Goal: Check status: Check status

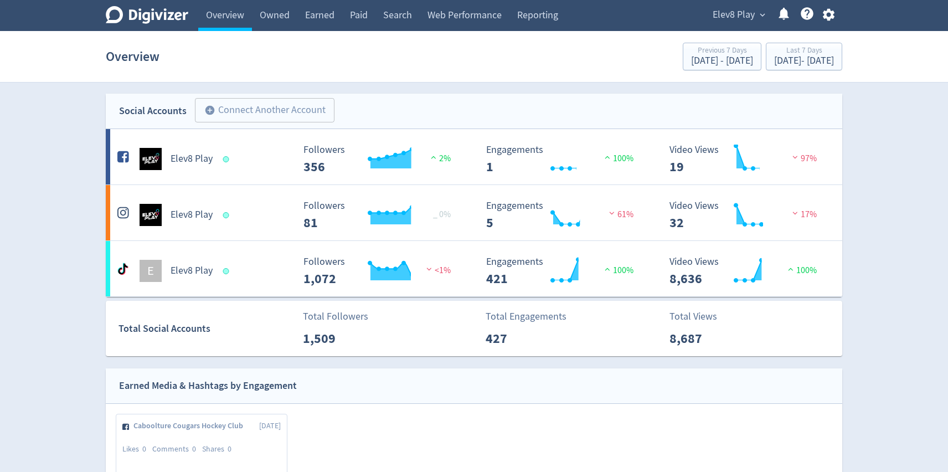
click at [730, 16] on span "Elev8 Play" at bounding box center [734, 15] width 42 height 18
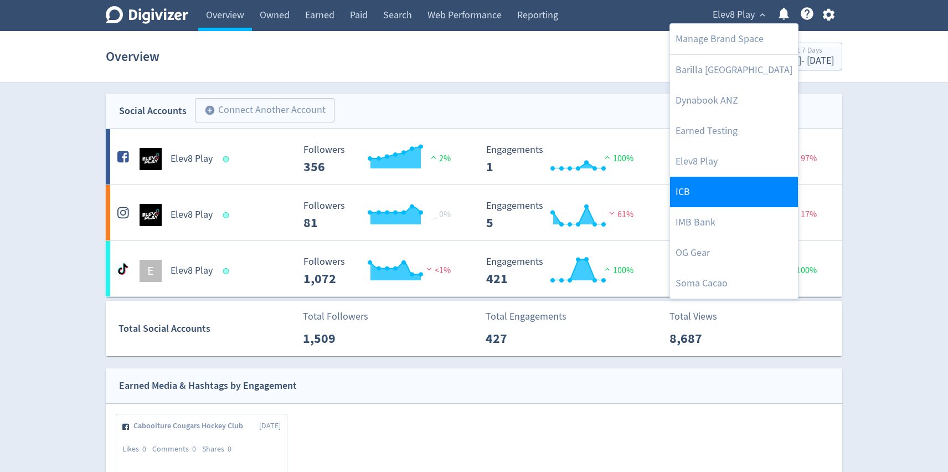
click at [688, 189] on link "ICB" at bounding box center [734, 192] width 128 height 30
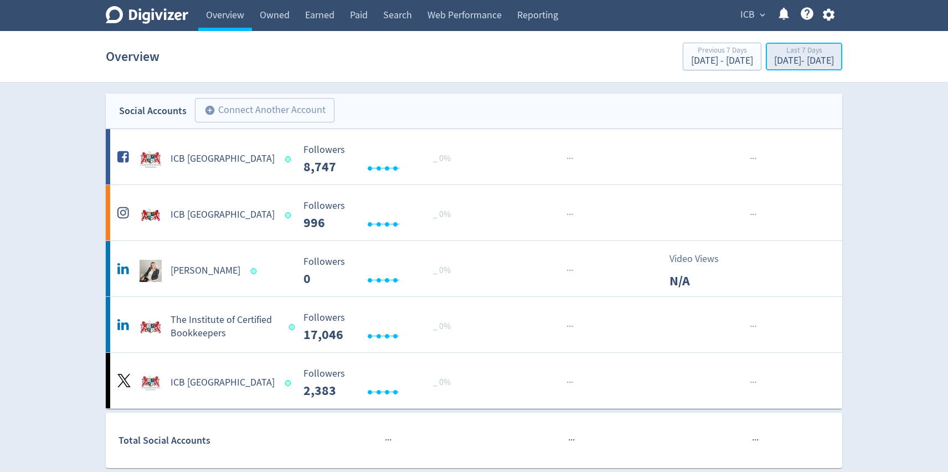
click at [774, 61] on div "[DATE] - [DATE]" at bounding box center [804, 61] width 60 height 10
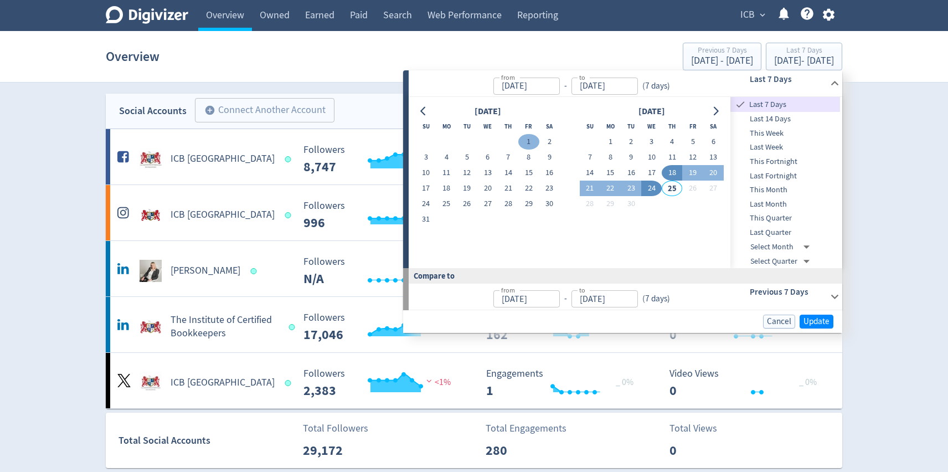
click at [528, 141] on button "1" at bounding box center [528, 142] width 20 height 16
type input "[DATE]"
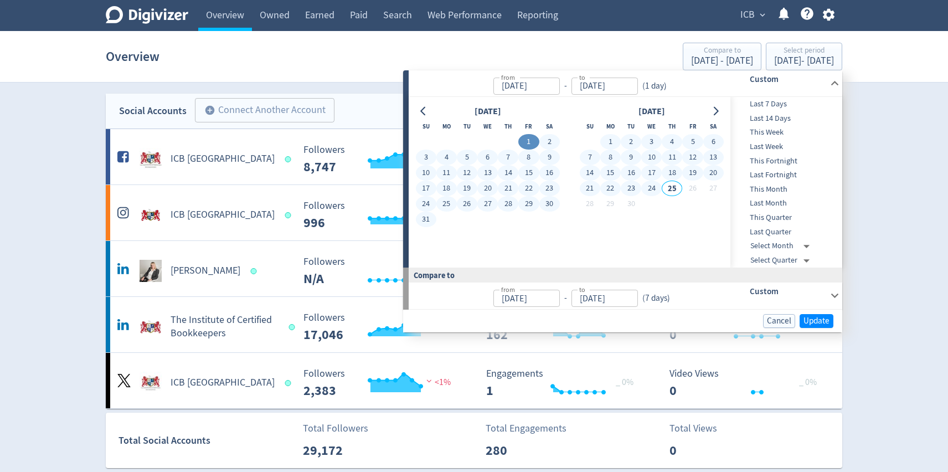
click at [654, 188] on button "24" at bounding box center [651, 189] width 20 height 16
type input "[DATE]"
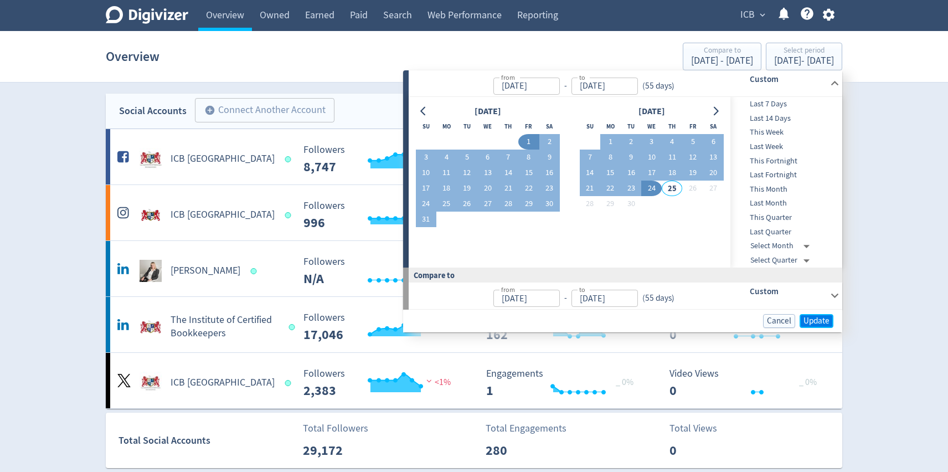
click at [805, 317] on span "Update" at bounding box center [817, 321] width 26 height 8
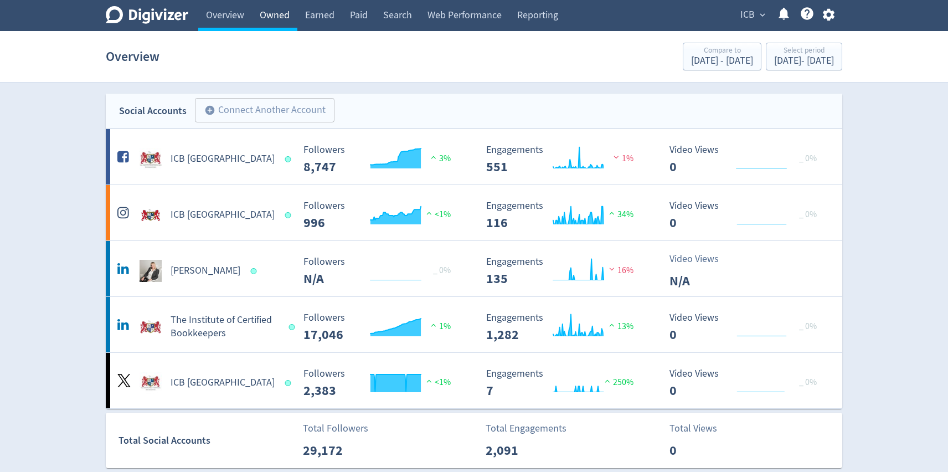
click at [277, 23] on link "Owned" at bounding box center [274, 15] width 45 height 31
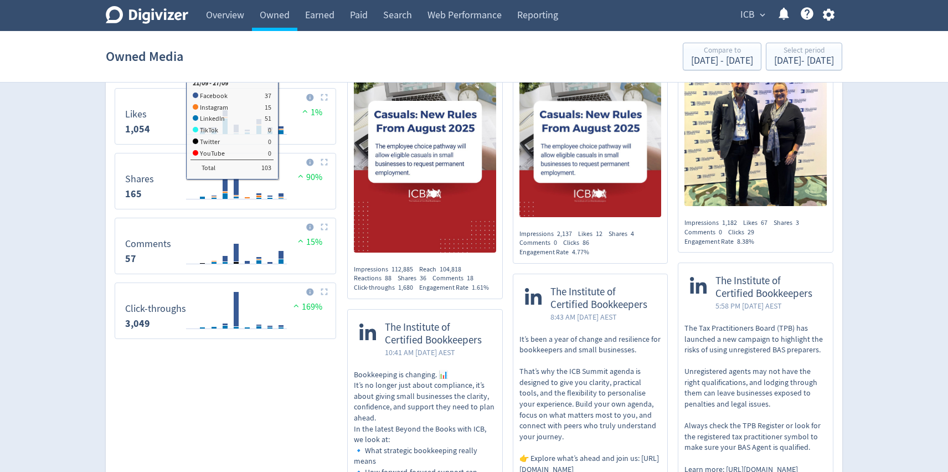
scroll to position [742, 0]
